Goal: Transaction & Acquisition: Purchase product/service

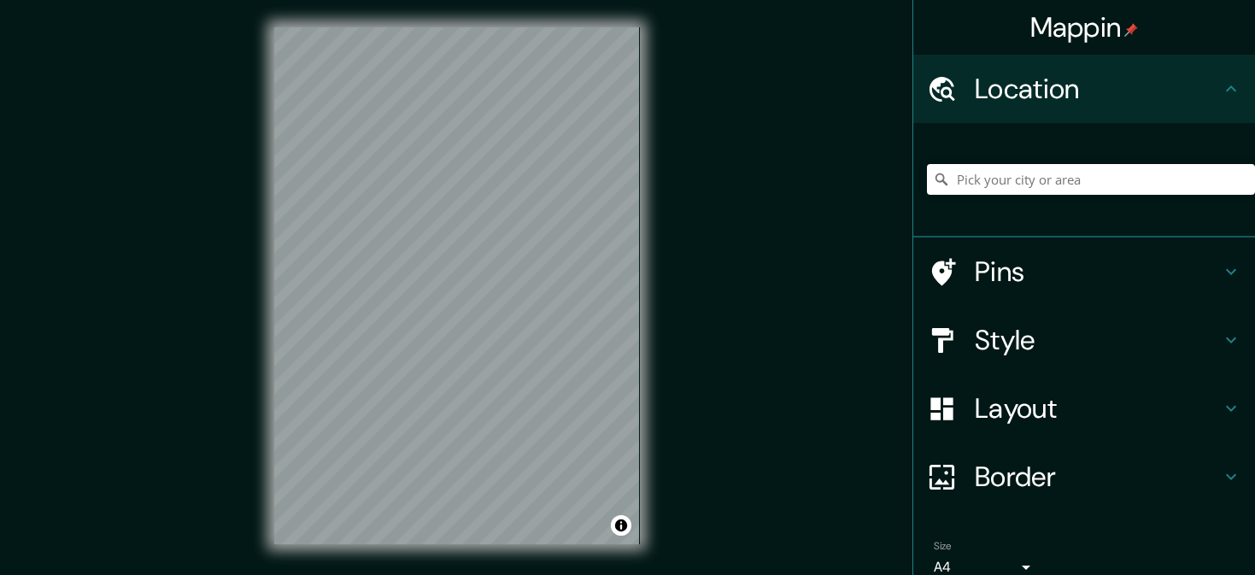
click at [1109, 272] on h4 "Pins" at bounding box center [1097, 271] width 246 height 34
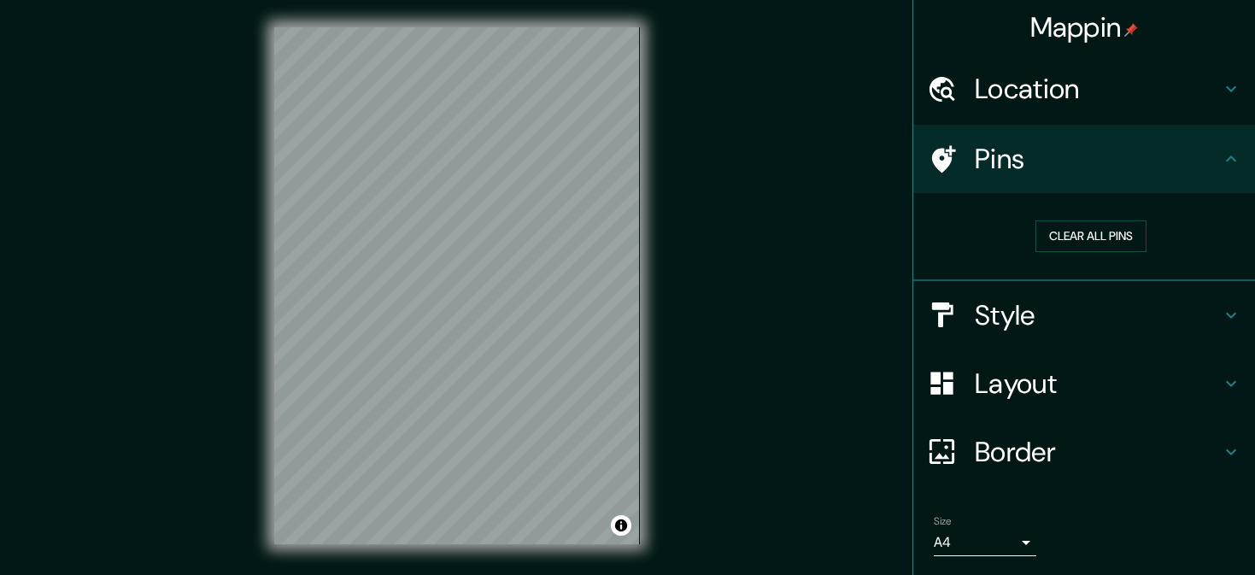
drag, startPoint x: 1187, startPoint y: 85, endPoint x: 1179, endPoint y: 91, distance: 10.9
click at [1186, 85] on h4 "Location" at bounding box center [1097, 89] width 246 height 34
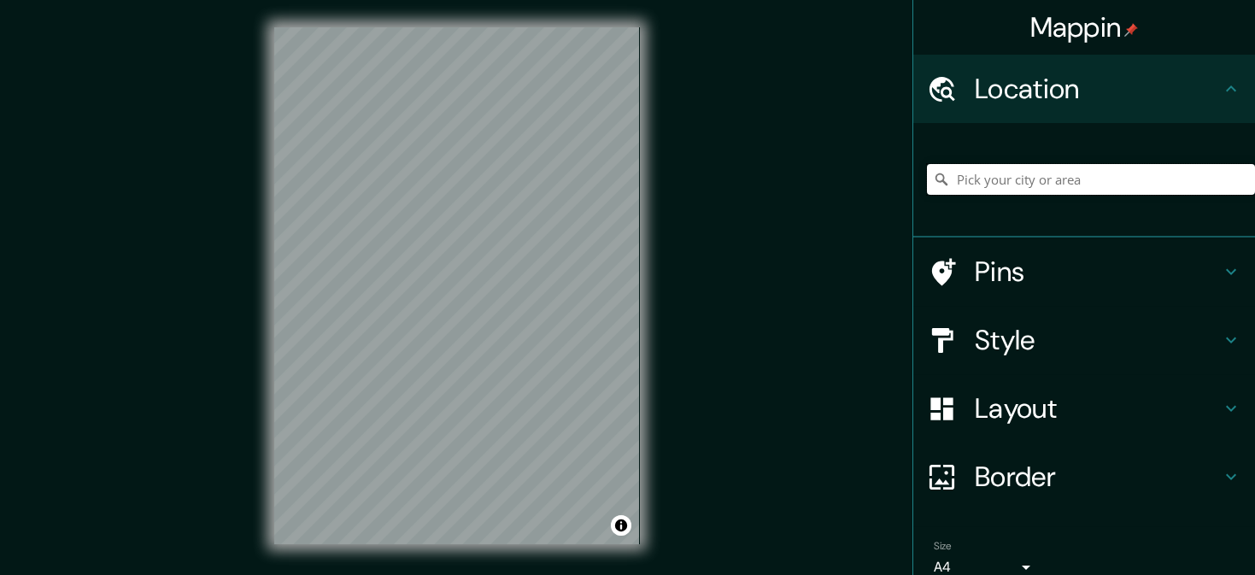
click at [1126, 178] on input "Pick your city or area" at bounding box center [1091, 179] width 328 height 31
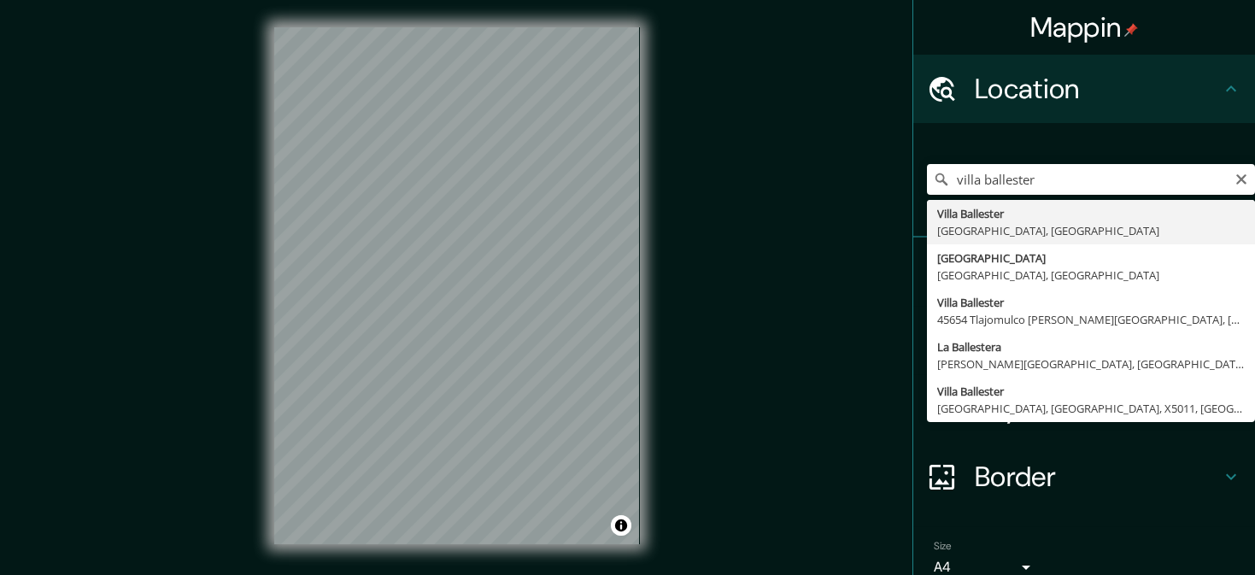
type input "[GEOGRAPHIC_DATA], [GEOGRAPHIC_DATA], [GEOGRAPHIC_DATA]"
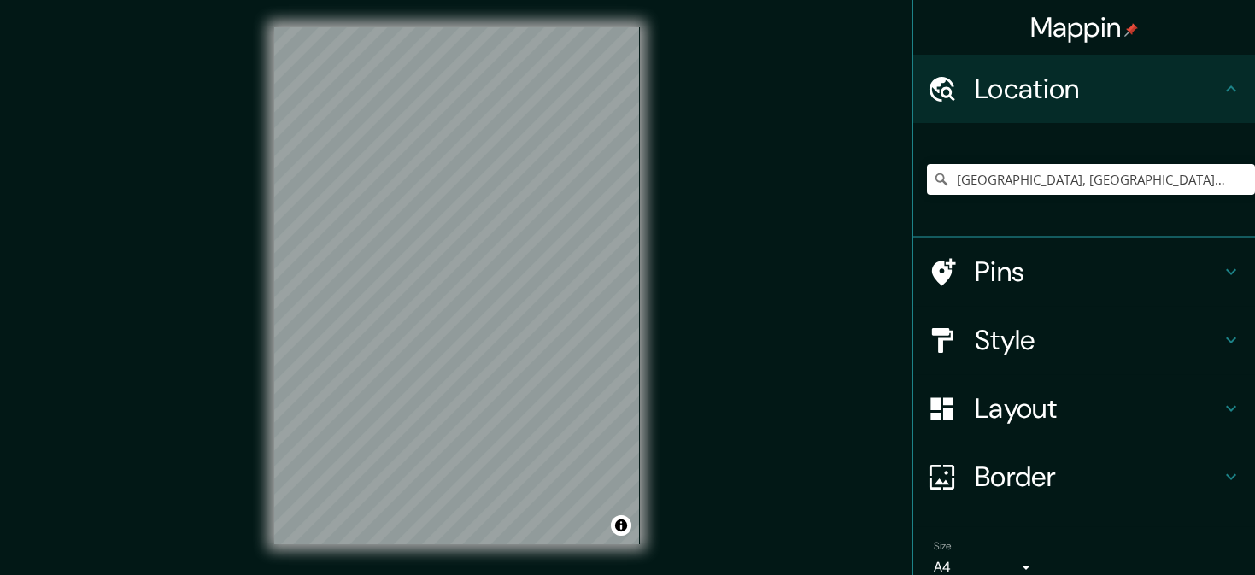
click at [991, 270] on h4 "Pins" at bounding box center [1097, 271] width 246 height 34
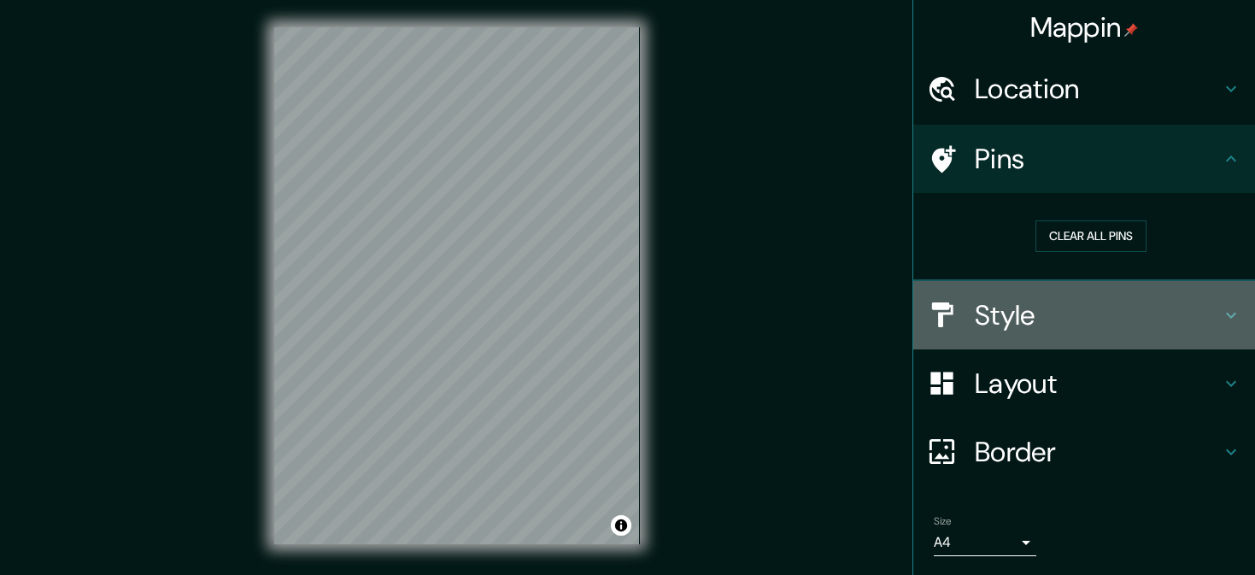
click at [1062, 318] on h4 "Style" at bounding box center [1097, 315] width 246 height 34
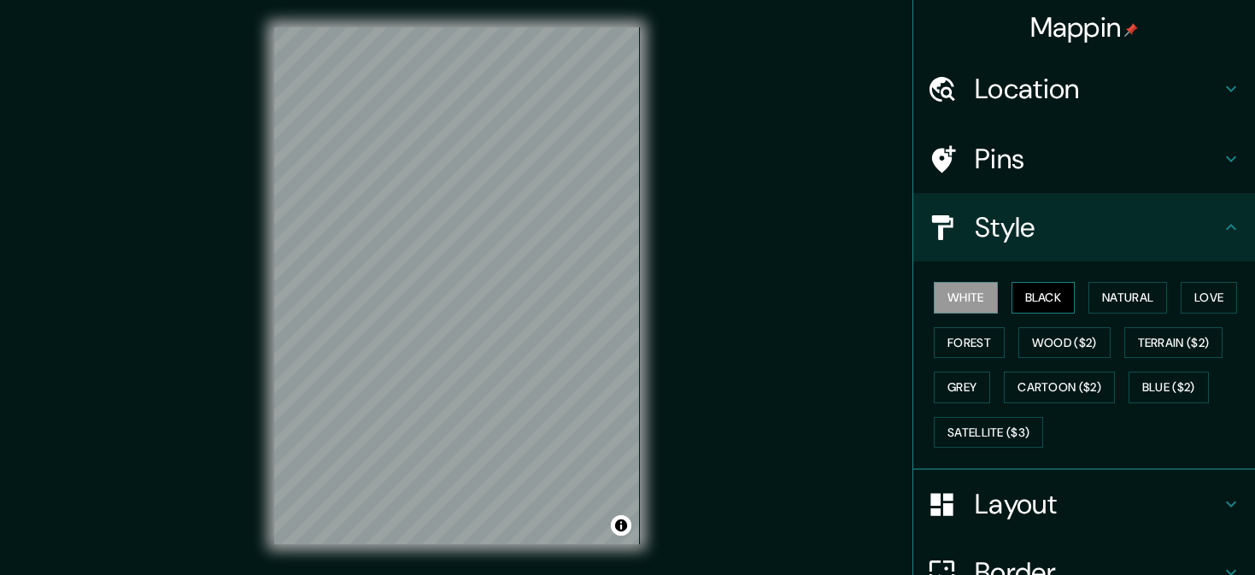
click at [1048, 287] on button "Black" at bounding box center [1043, 298] width 64 height 32
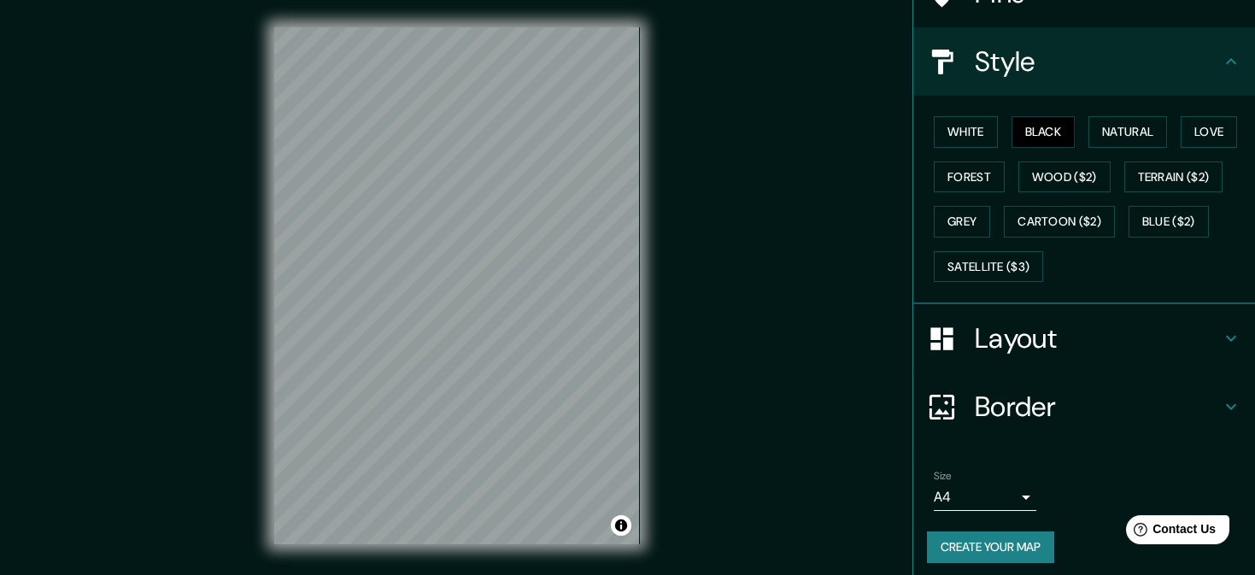
scroll to position [171, 0]
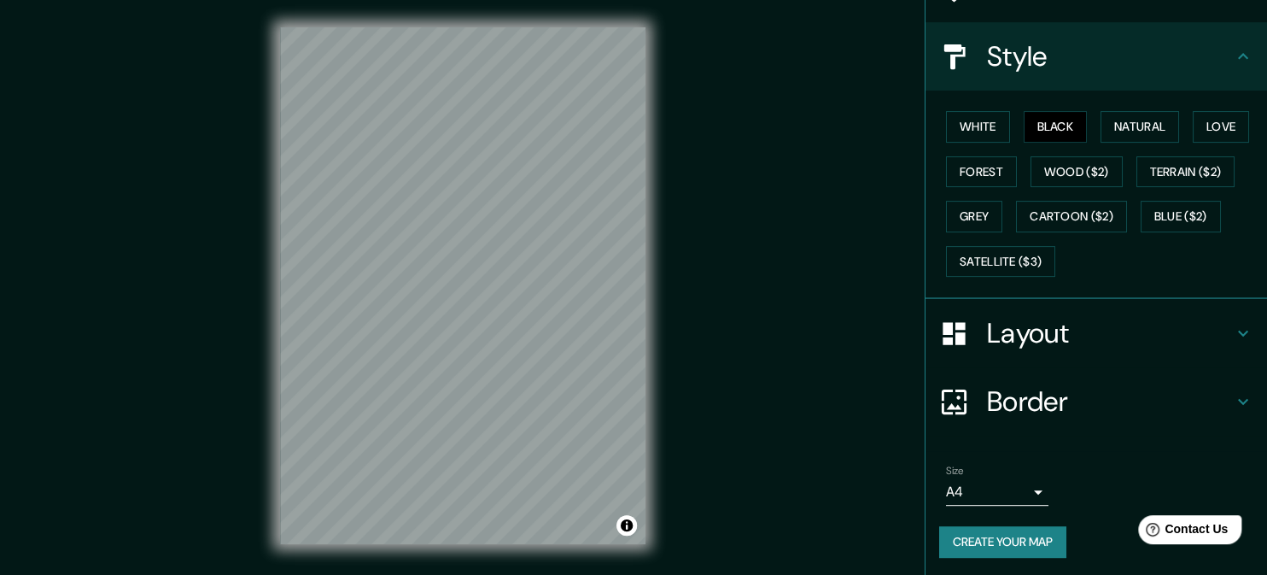
click at [1012, 482] on body "Mappin Location [GEOGRAPHIC_DATA], [GEOGRAPHIC_DATA], [GEOGRAPHIC_DATA] Pins St…" at bounding box center [633, 287] width 1267 height 575
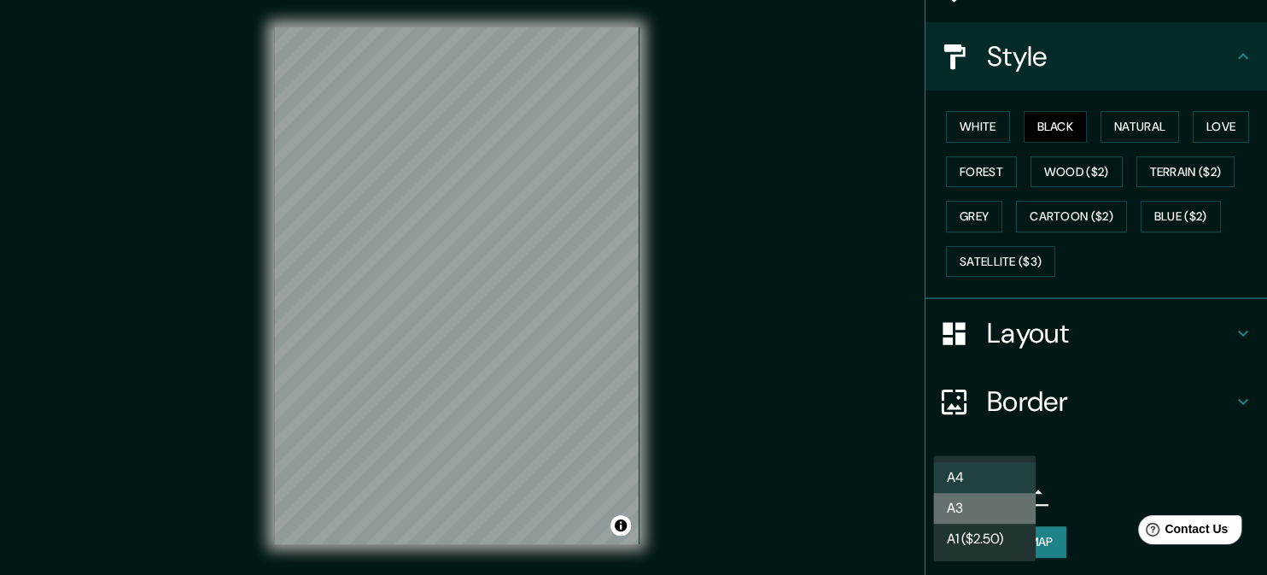
click at [992, 516] on li "A3" at bounding box center [984, 508] width 102 height 31
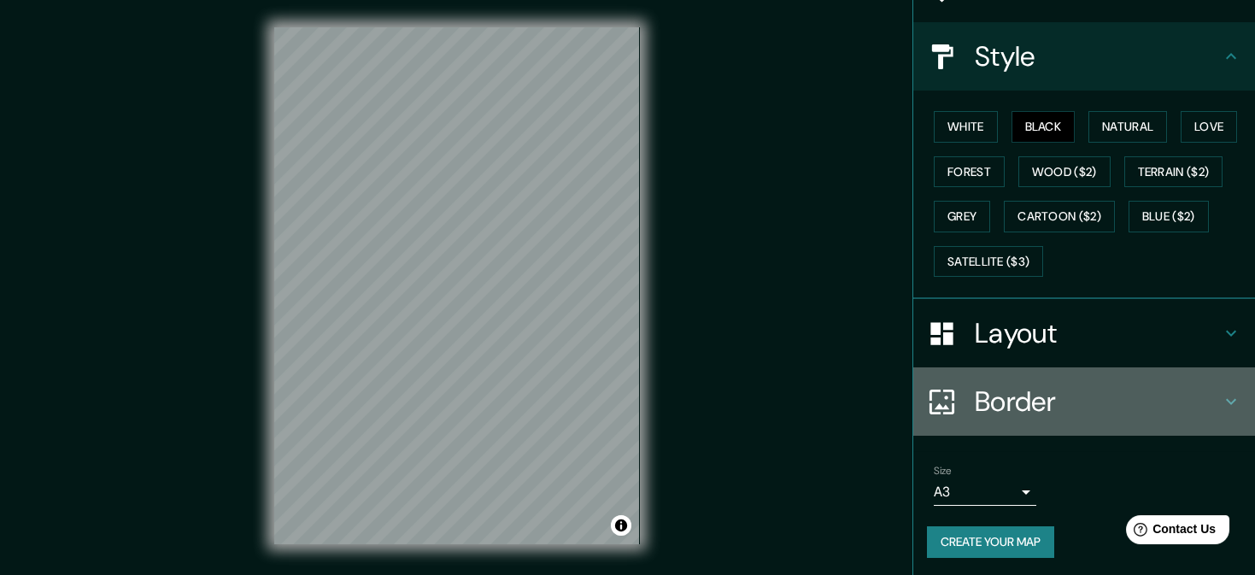
click at [1039, 407] on h4 "Border" at bounding box center [1097, 401] width 246 height 34
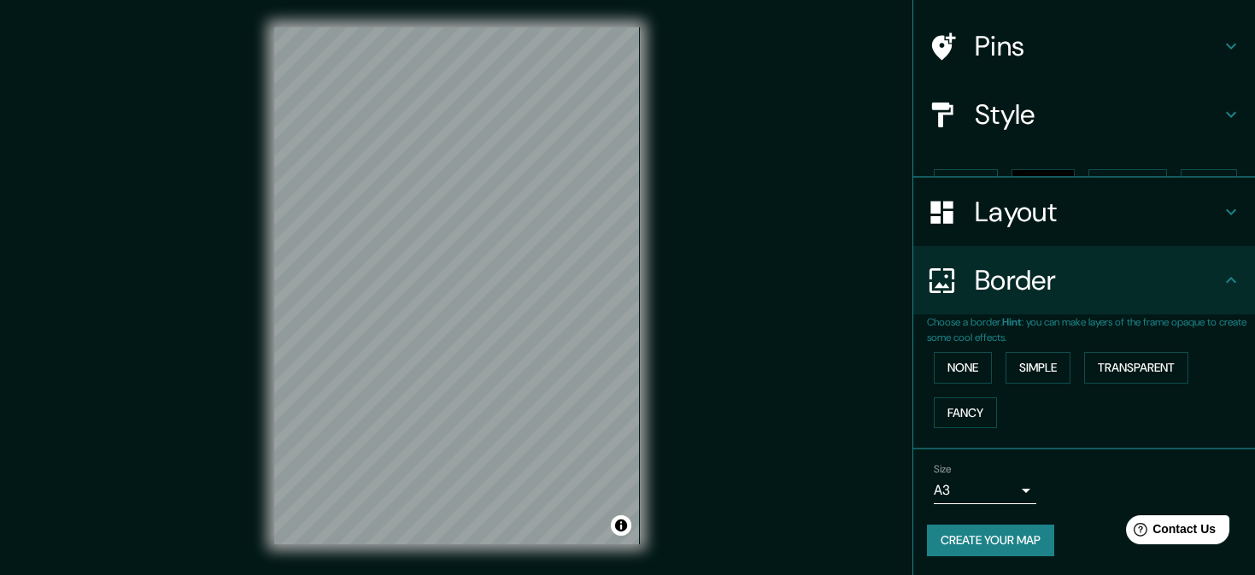
scroll to position [84, 0]
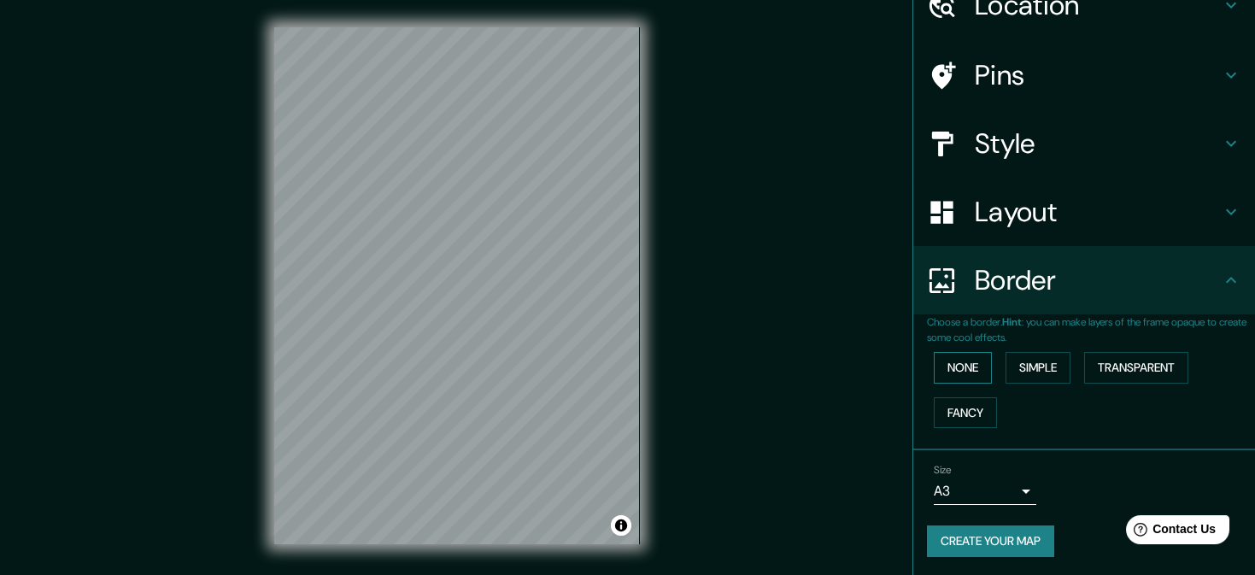
click at [954, 369] on button "None" at bounding box center [962, 368] width 58 height 32
click at [1005, 361] on button "Simple" at bounding box center [1037, 368] width 65 height 32
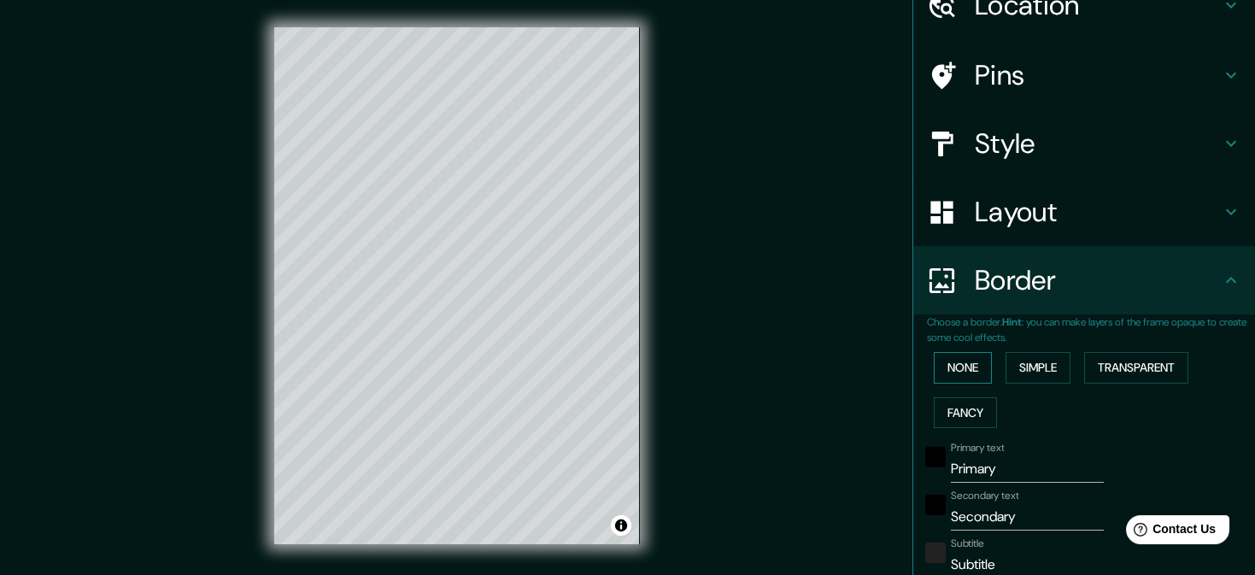
click at [967, 367] on button "None" at bounding box center [962, 368] width 58 height 32
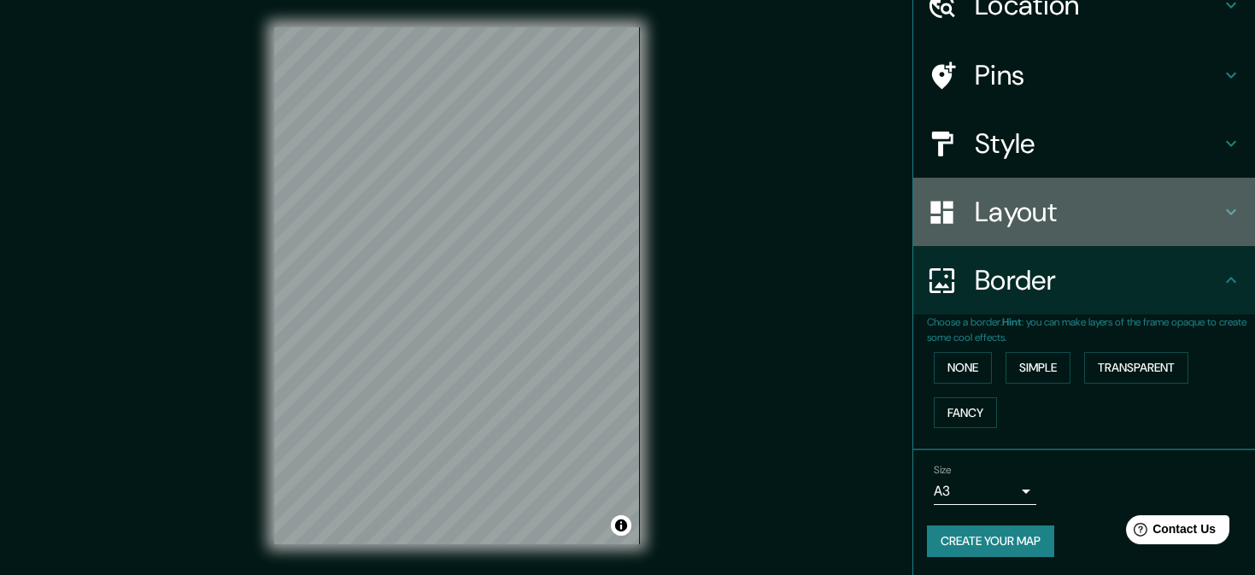
click at [1051, 225] on h4 "Layout" at bounding box center [1097, 212] width 246 height 34
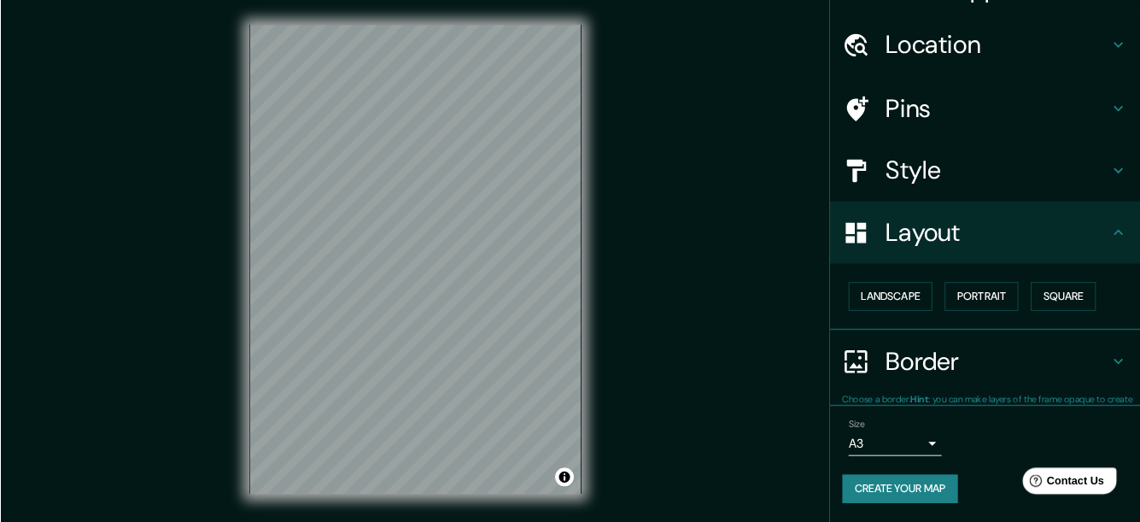
scroll to position [38, 0]
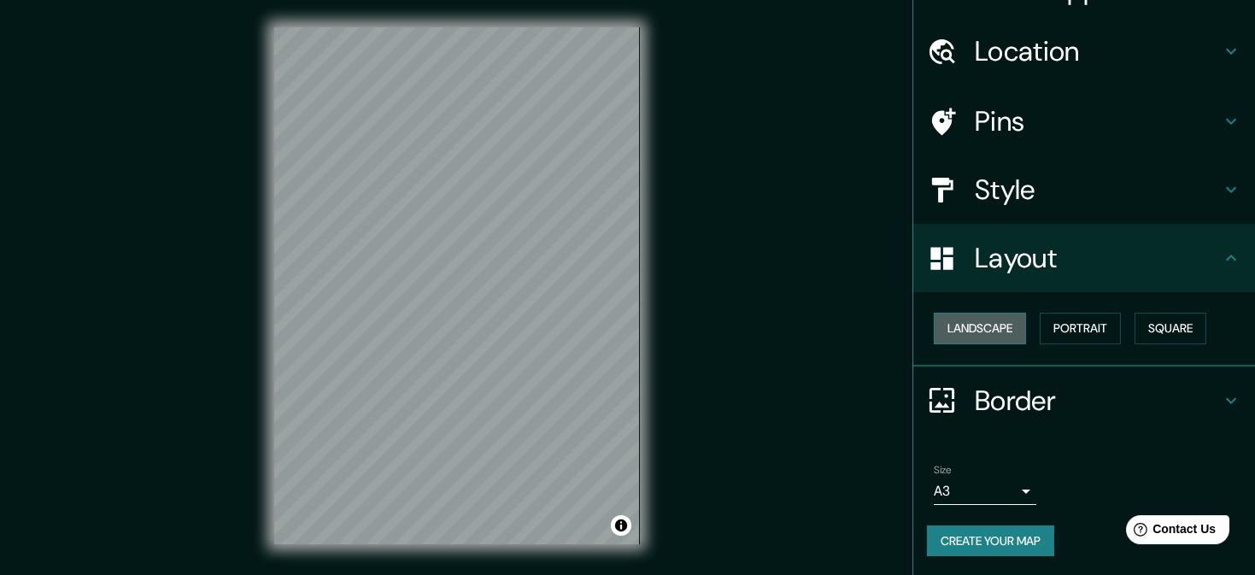
click at [1002, 322] on button "Landscape" at bounding box center [979, 329] width 92 height 32
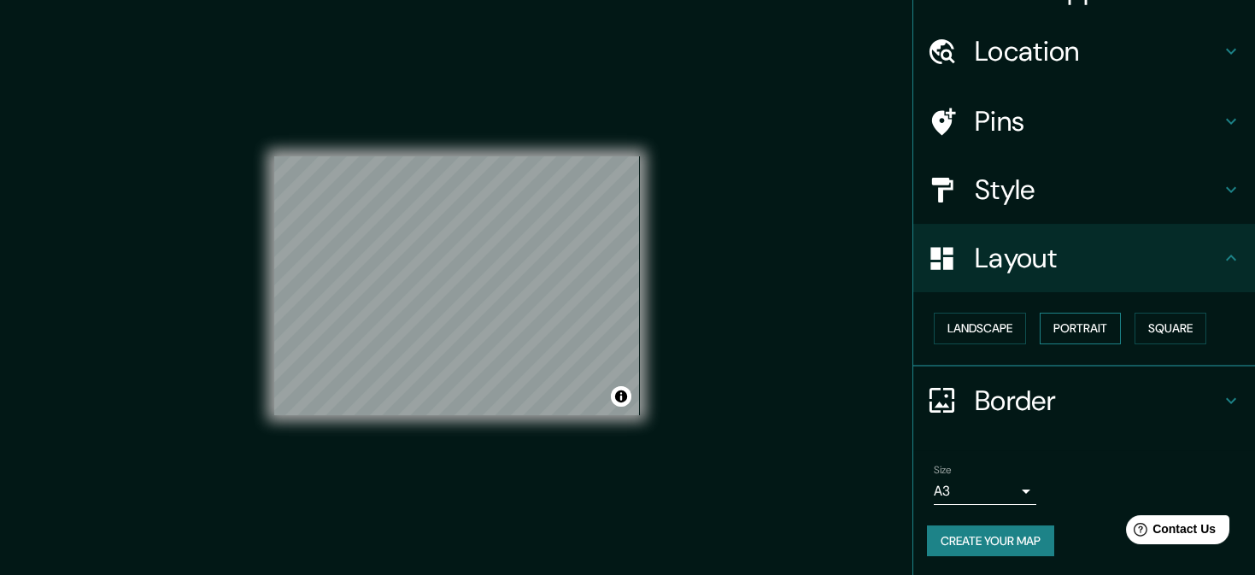
click at [1063, 319] on button "Portrait" at bounding box center [1079, 329] width 81 height 32
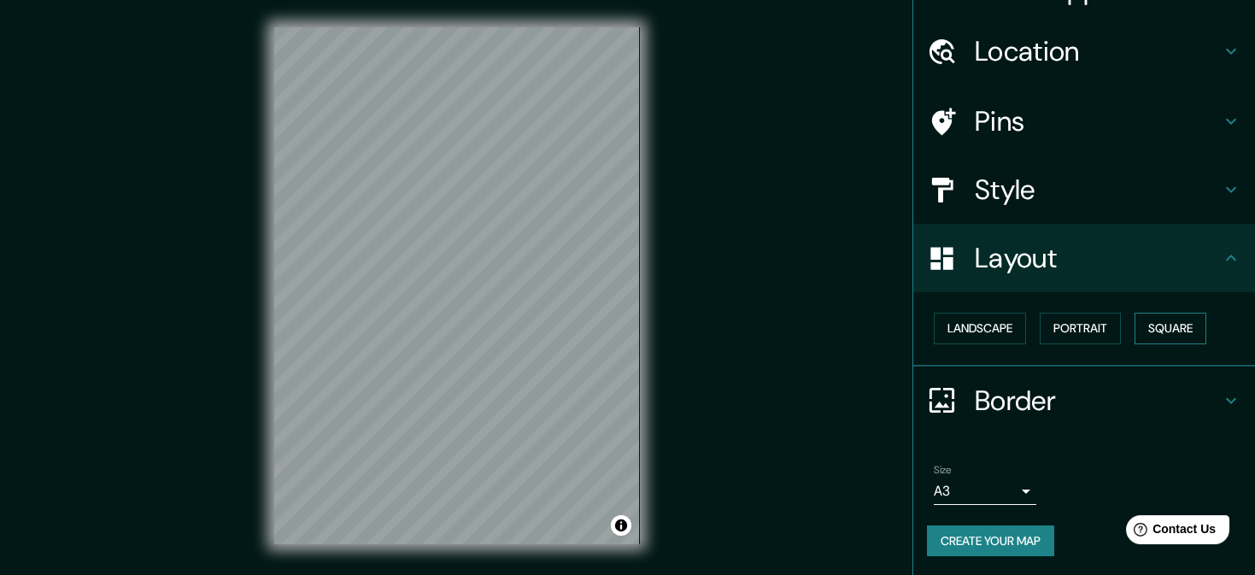
click at [1175, 327] on button "Square" at bounding box center [1170, 329] width 72 height 32
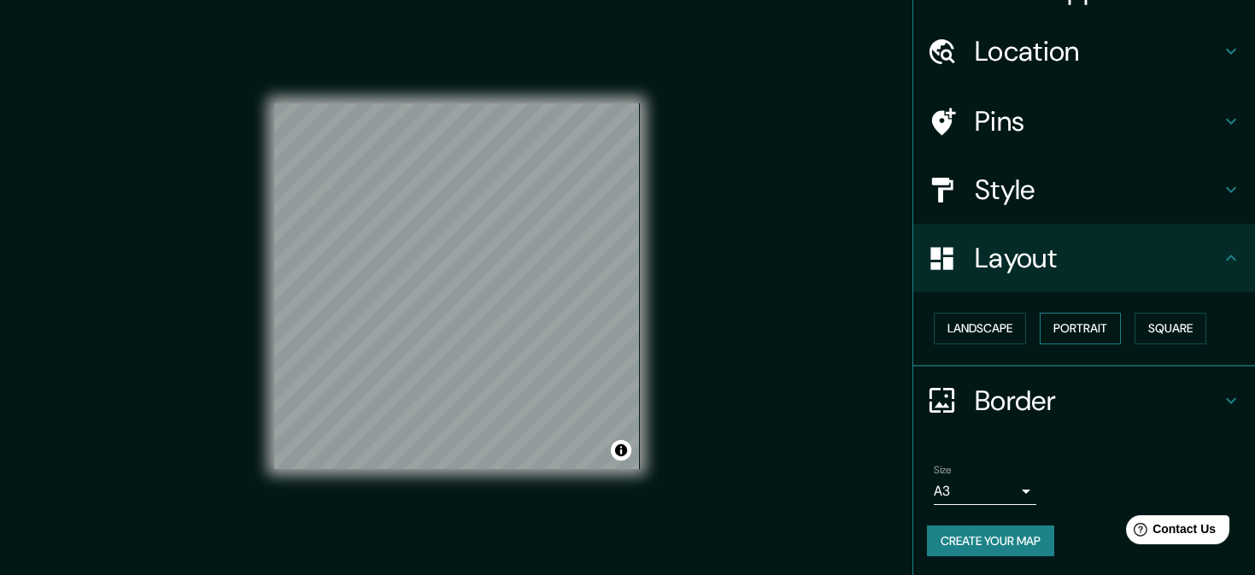
click at [1089, 322] on button "Portrait" at bounding box center [1079, 329] width 81 height 32
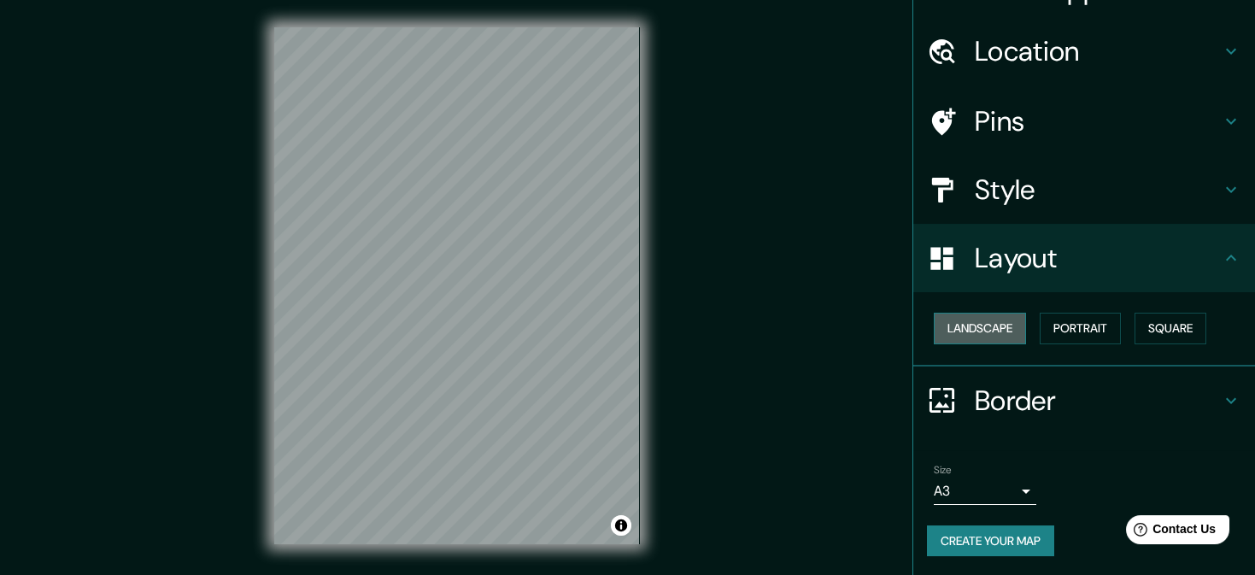
click at [966, 324] on button "Landscape" at bounding box center [979, 329] width 92 height 32
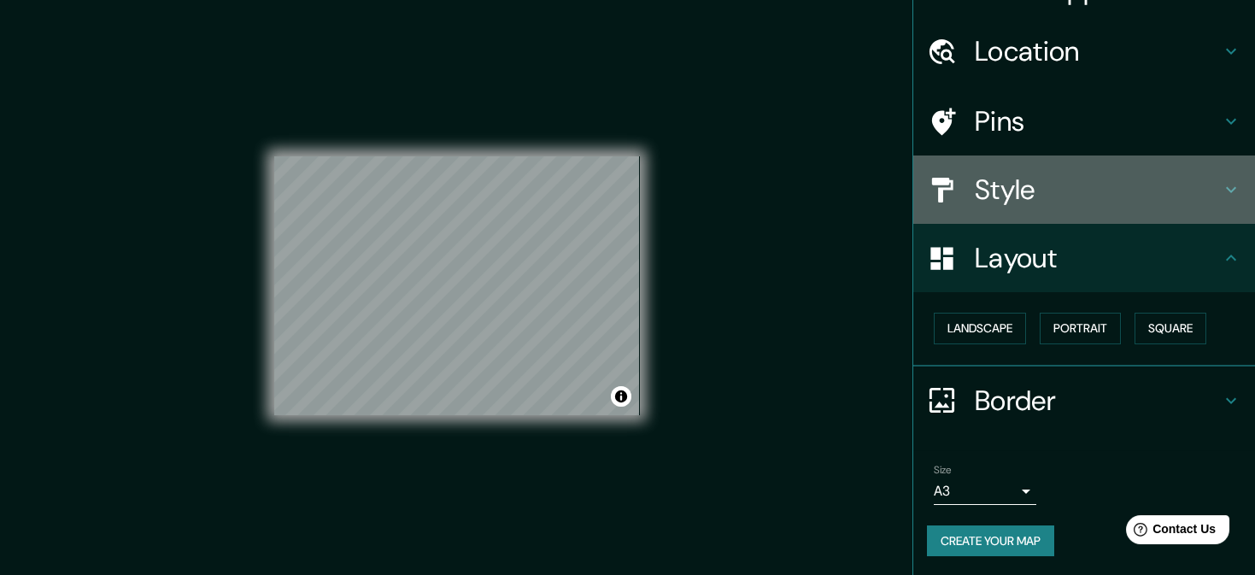
click at [1039, 201] on h4 "Style" at bounding box center [1097, 190] width 246 height 34
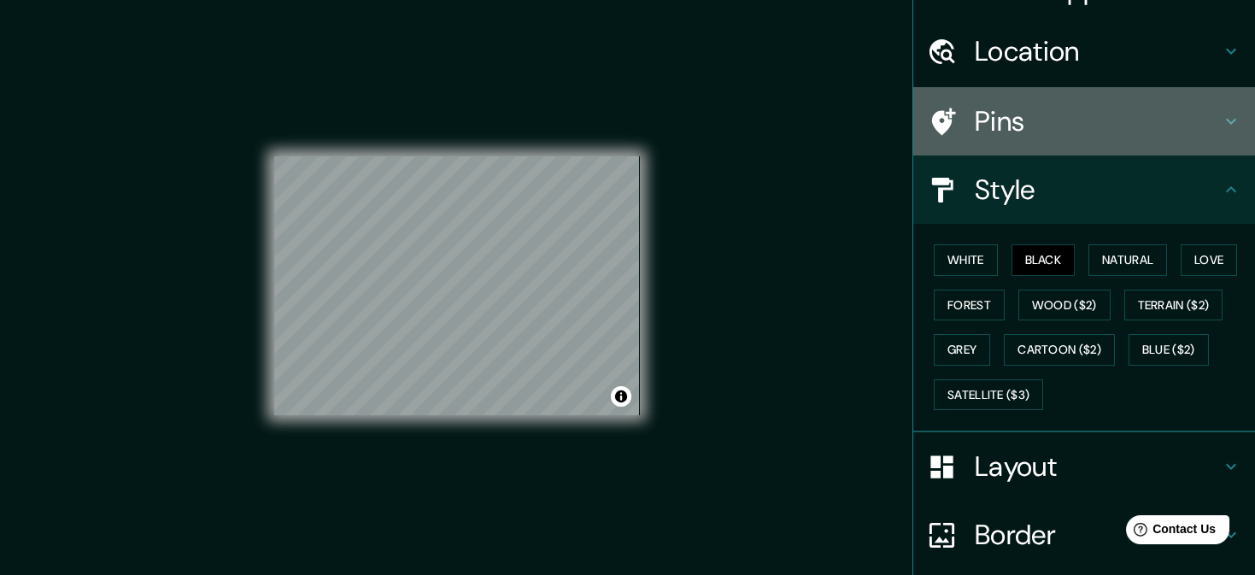
click at [1048, 119] on h4 "Pins" at bounding box center [1097, 121] width 246 height 34
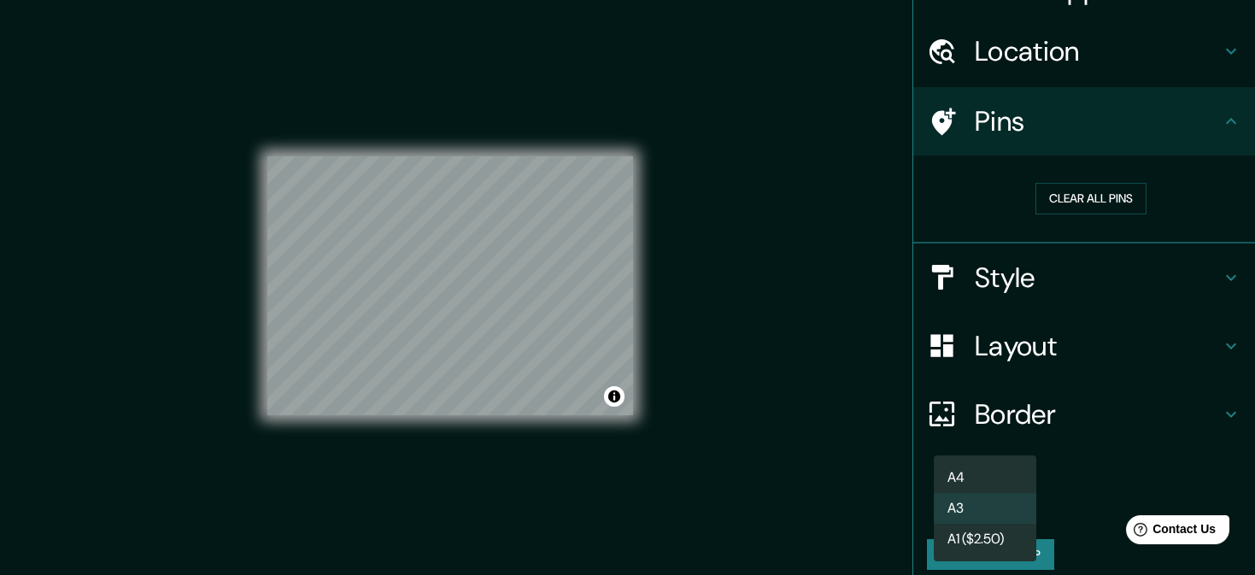
click at [1021, 498] on body "Mappin Location [GEOGRAPHIC_DATA], [GEOGRAPHIC_DATA], [GEOGRAPHIC_DATA] Pins Cl…" at bounding box center [627, 287] width 1255 height 575
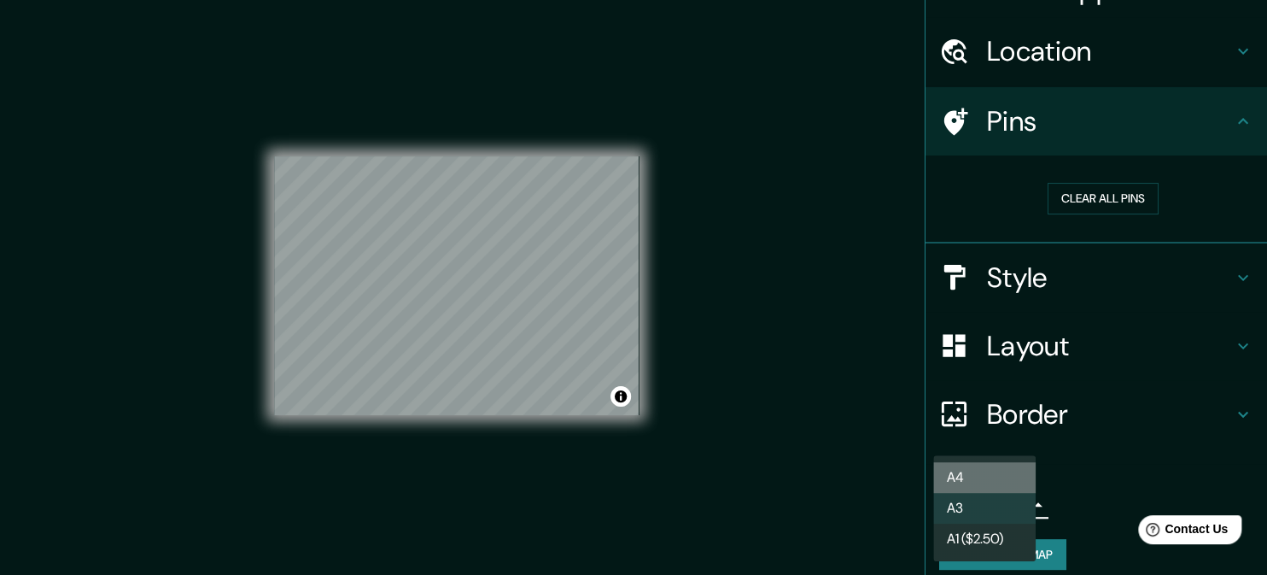
click at [1010, 477] on li "A4" at bounding box center [984, 477] width 102 height 31
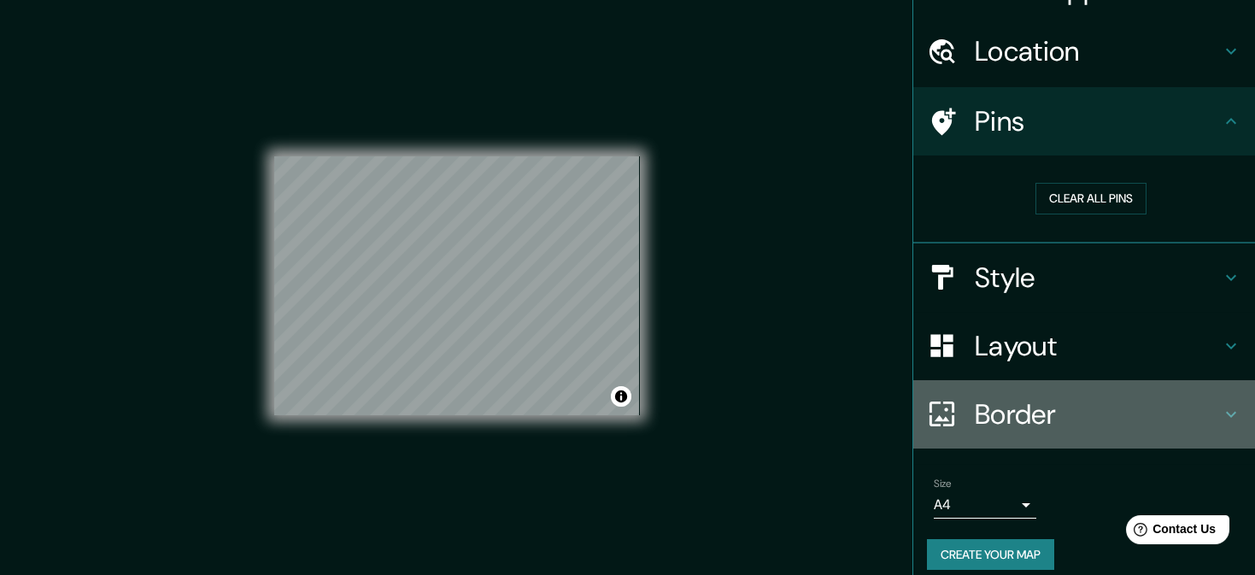
click at [1037, 412] on h4 "Border" at bounding box center [1097, 414] width 246 height 34
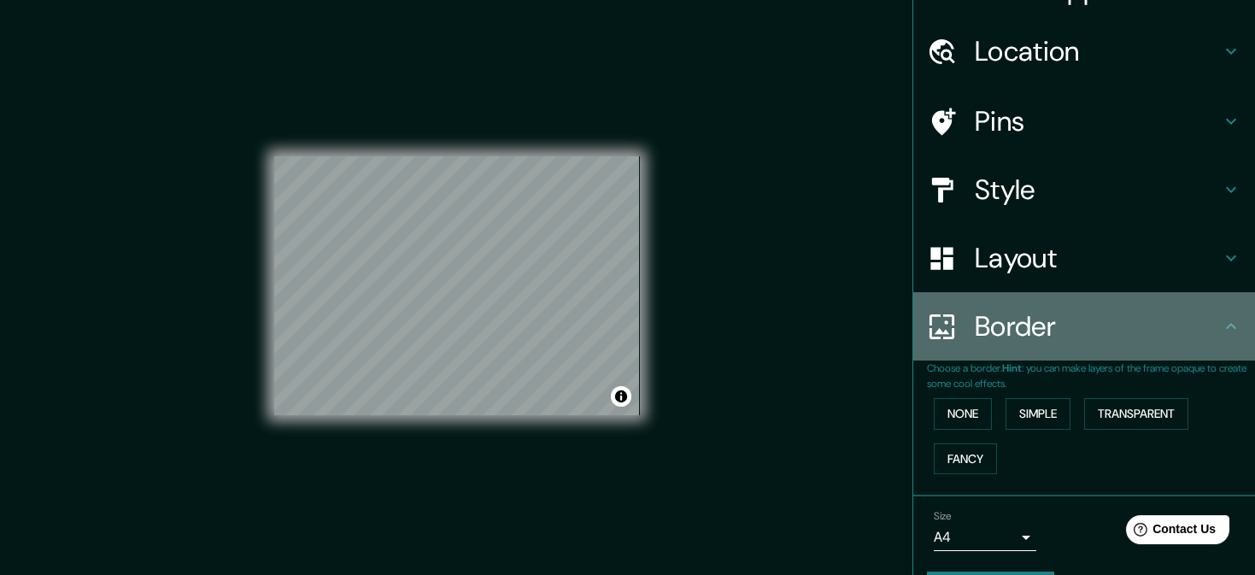
click at [1038, 324] on h4 "Border" at bounding box center [1097, 326] width 246 height 34
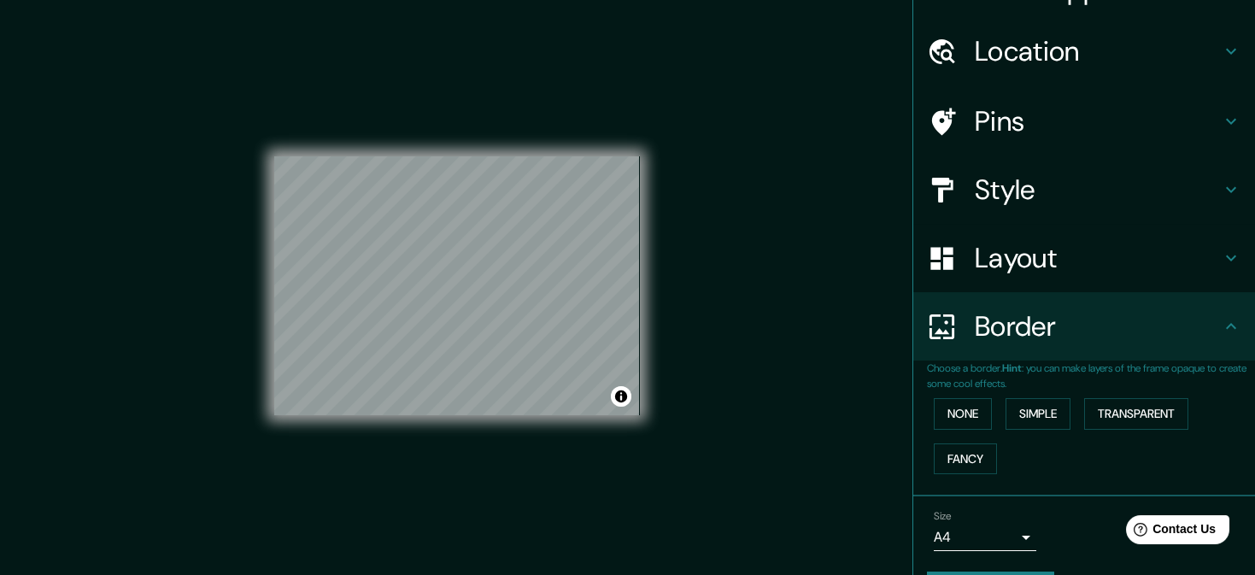
click at [1045, 202] on h4 "Style" at bounding box center [1097, 190] width 246 height 34
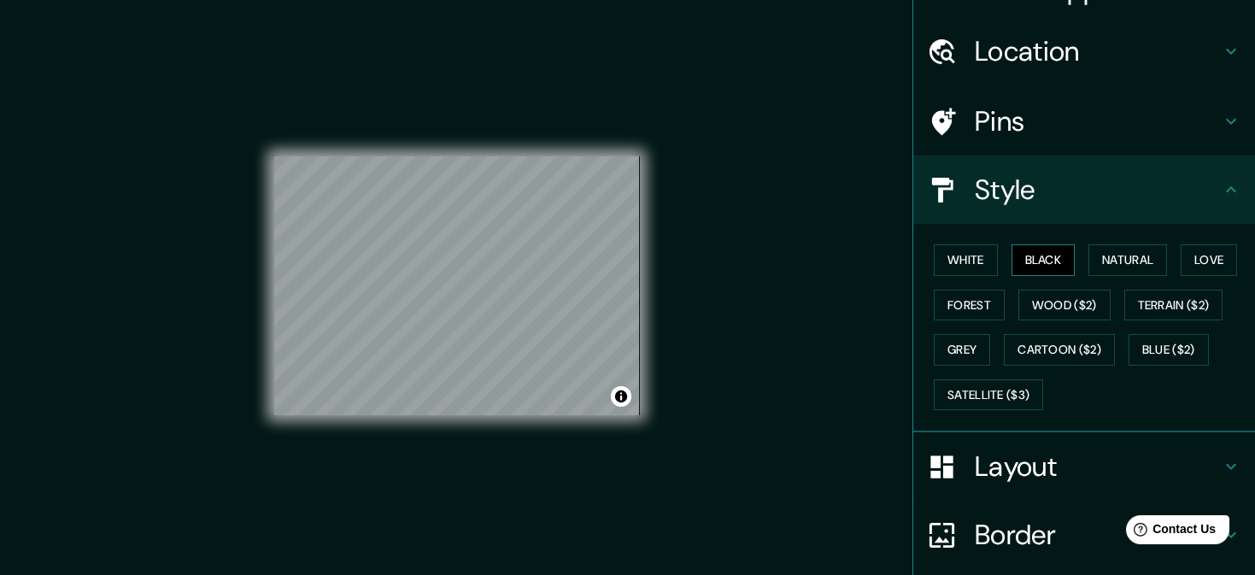
click at [1041, 259] on button "Black" at bounding box center [1043, 260] width 64 height 32
click at [964, 259] on button "White" at bounding box center [965, 260] width 64 height 32
click at [1023, 254] on button "Black" at bounding box center [1043, 260] width 64 height 32
click at [1109, 142] on div "Pins" at bounding box center [1084, 121] width 342 height 68
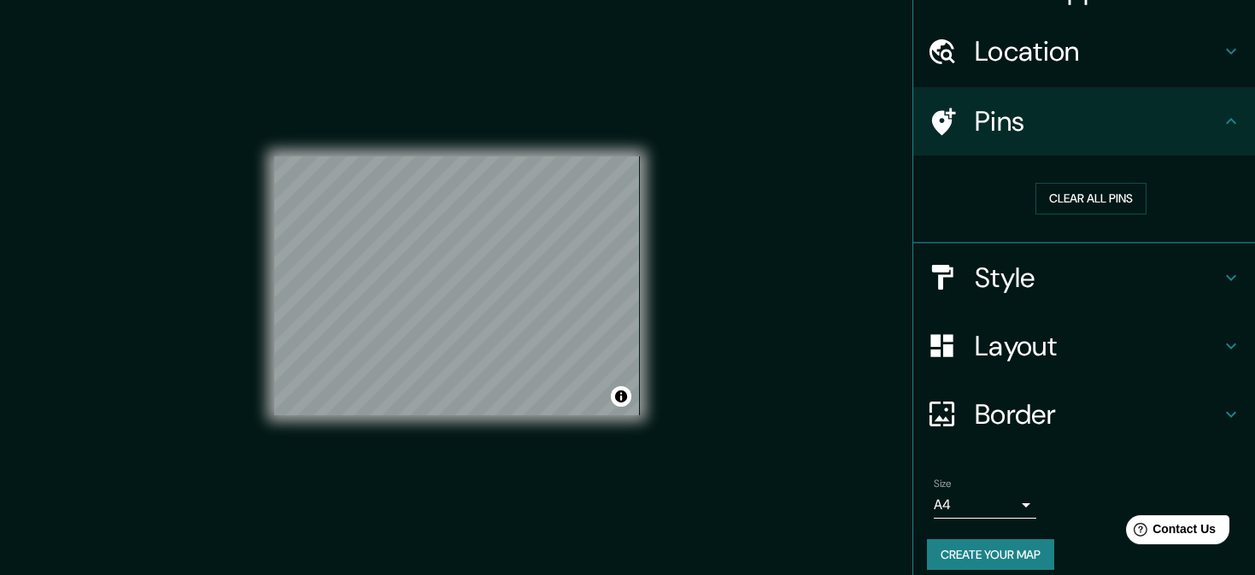
click at [1051, 377] on div "Layout" at bounding box center [1084, 346] width 342 height 68
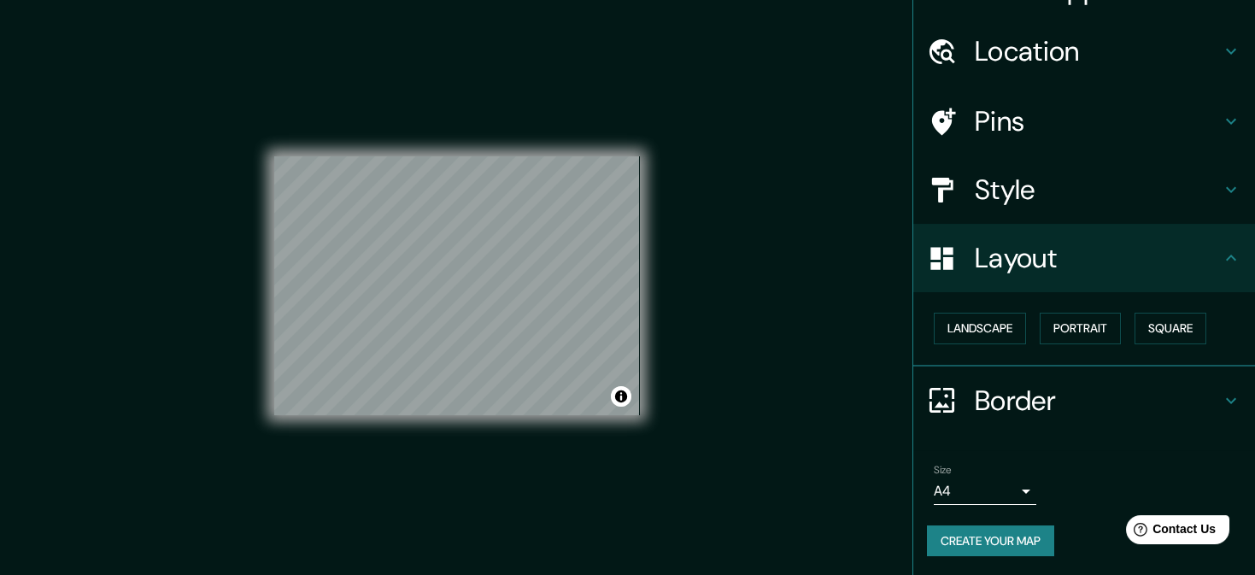
click at [1046, 410] on h4 "Border" at bounding box center [1097, 400] width 246 height 34
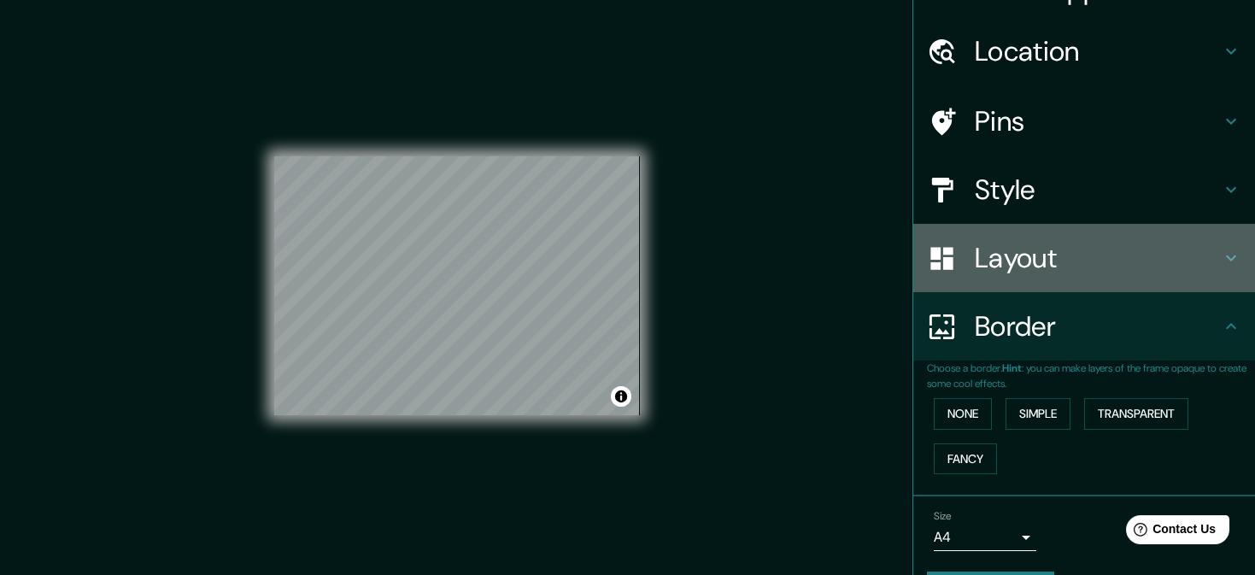
click at [1027, 259] on h4 "Layout" at bounding box center [1097, 258] width 246 height 34
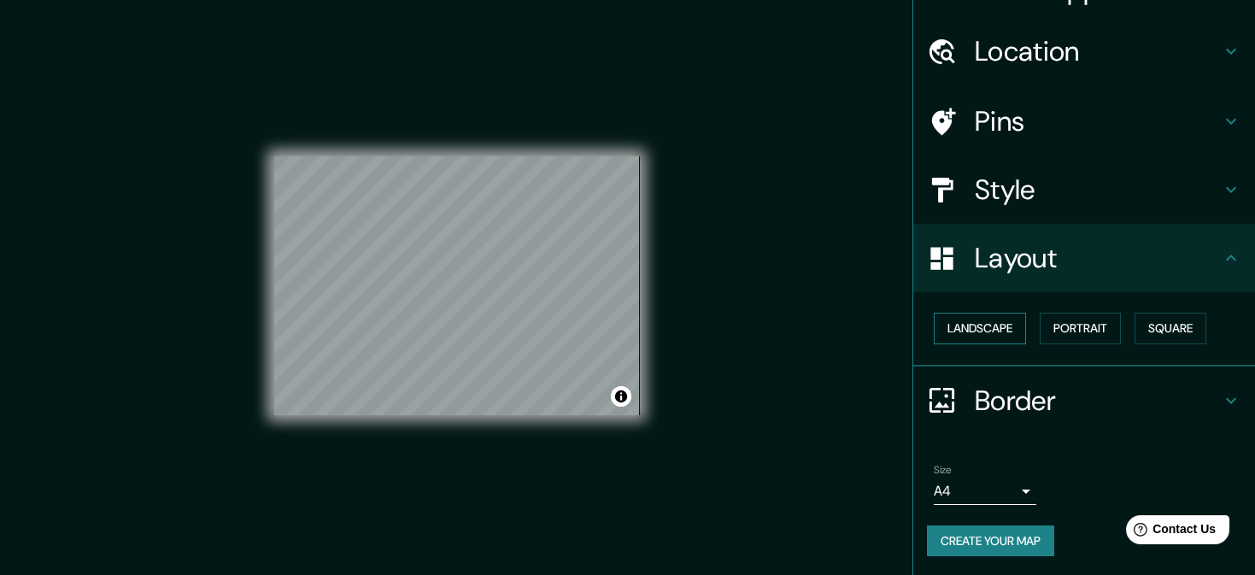
click at [996, 324] on button "Landscape" at bounding box center [979, 329] width 92 height 32
click at [1062, 324] on button "Portrait" at bounding box center [1079, 329] width 81 height 32
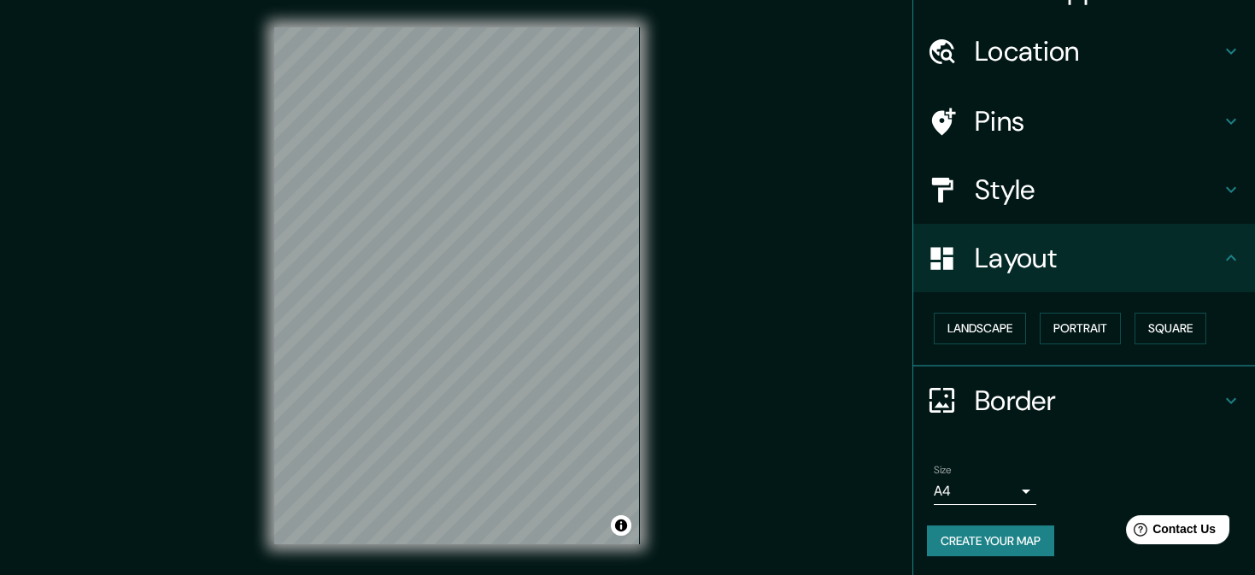
click at [640, 263] on div "© Mapbox © OpenStreetMap Improve this map" at bounding box center [457, 286] width 420 height 572
click at [623, 529] on button "Toggle attribution" at bounding box center [621, 525] width 20 height 20
drag, startPoint x: 683, startPoint y: 407, endPoint x: 846, endPoint y: 80, distance: 365.5
click at [684, 407] on div "Mappin Location [GEOGRAPHIC_DATA], [GEOGRAPHIC_DATA], [GEOGRAPHIC_DATA] Pins St…" at bounding box center [627, 300] width 1255 height 600
